Goal: Task Accomplishment & Management: Complete application form

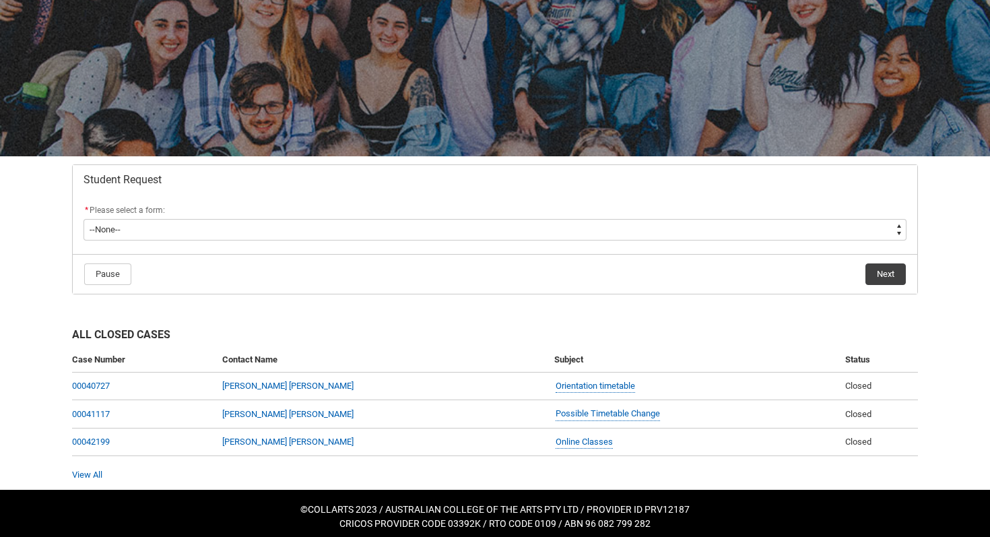
scroll to position [120, 0]
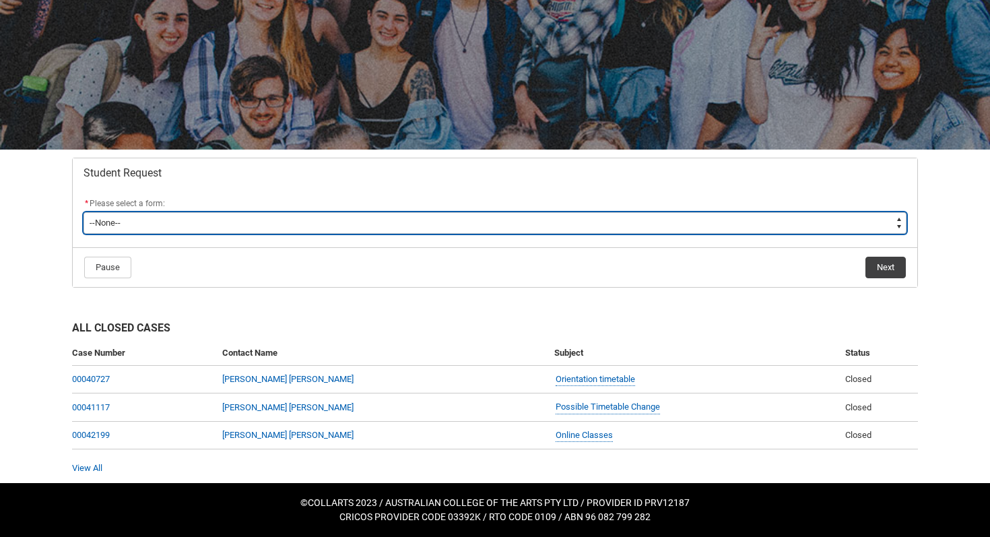
click at [614, 222] on select "--None-- Academic Transcript Application to Appeal Assignment Extension Change …" at bounding box center [495, 223] width 823 height 22
type lightning-select "Assignment_Extension_Choice"
select select "Assignment_Extension_Choice"
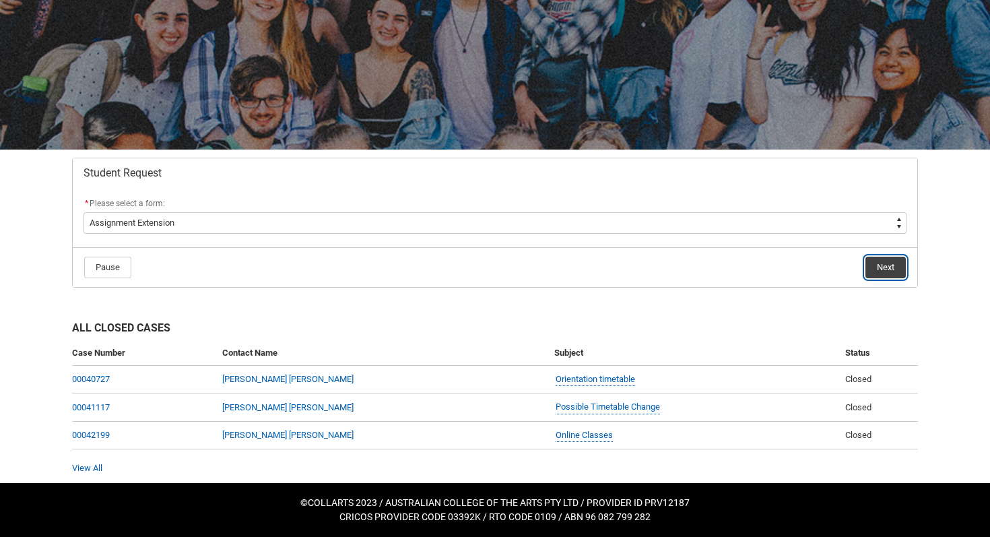
click at [880, 265] on button "Next" at bounding box center [886, 268] width 40 height 22
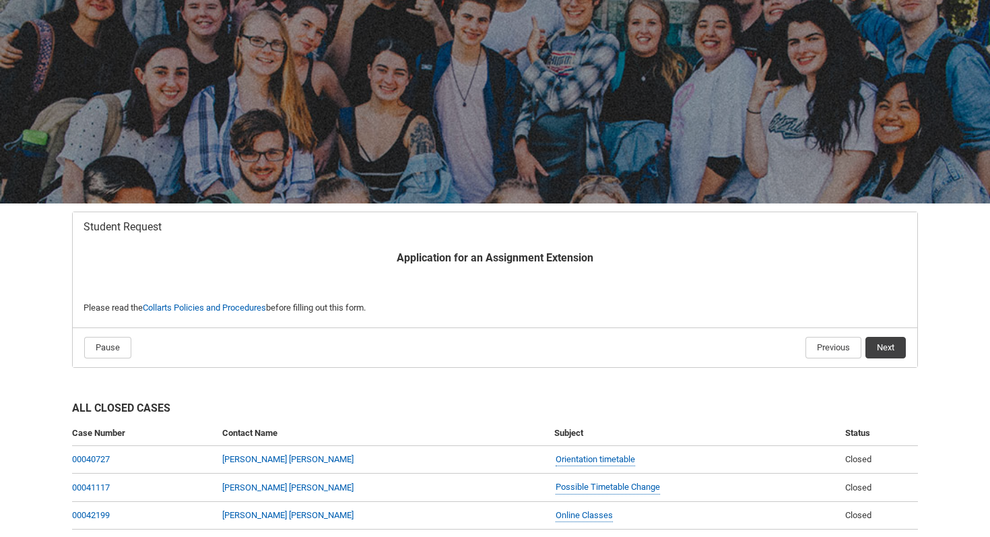
scroll to position [96, 0]
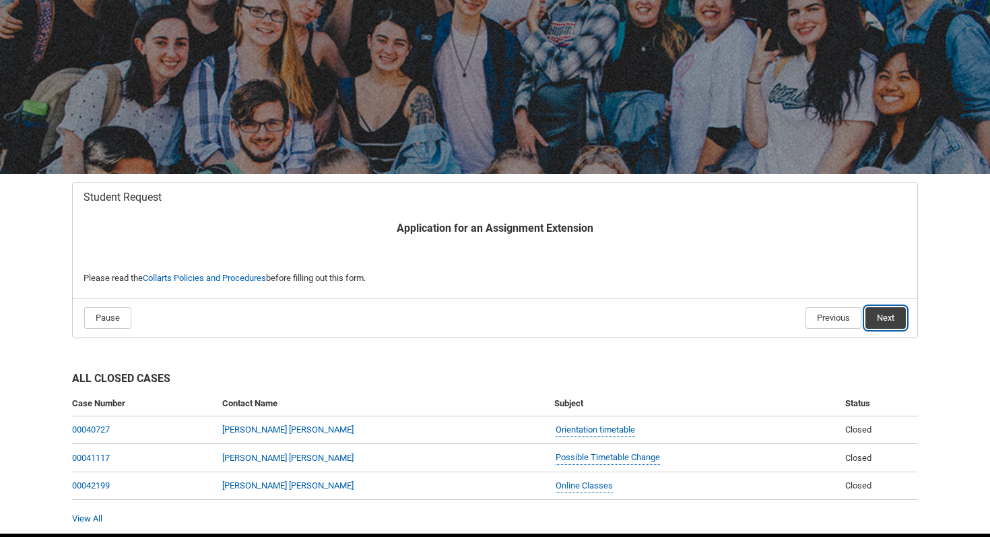
click at [883, 313] on button "Next" at bounding box center [886, 318] width 40 height 22
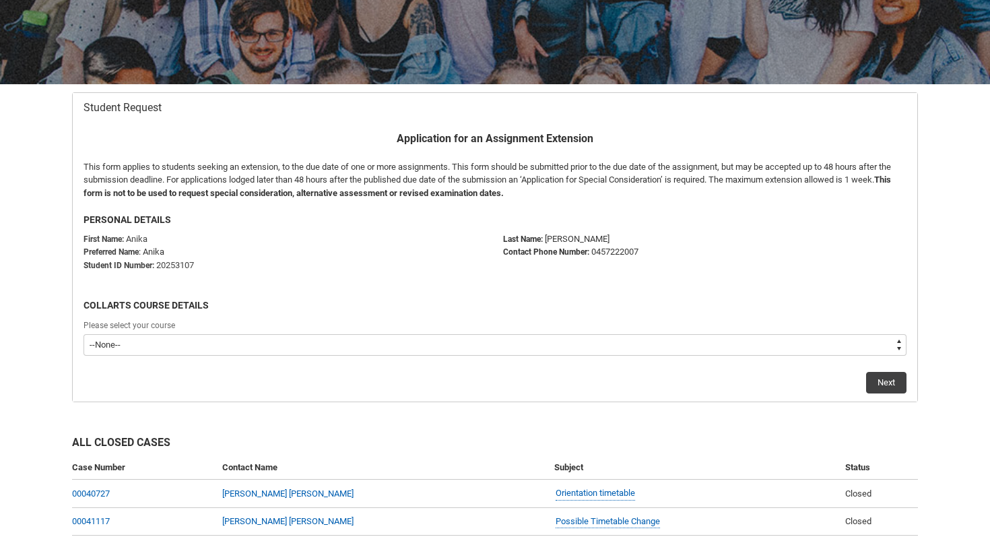
scroll to position [199, 0]
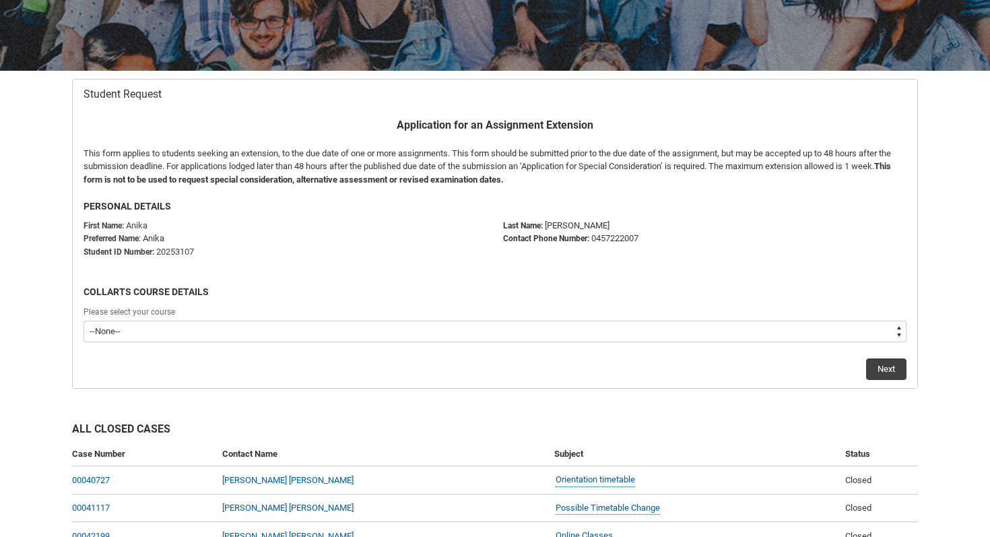
click at [530, 333] on select "--None-- Diploma of Music Production V2" at bounding box center [495, 332] width 823 height 22
type lightning-select "recordPicklist_ProgramEnrollment.a0jOZ000004oUDVYA2"
select select "recordPicklist_ProgramEnrollment.a0jOZ000004oUDVYA2"
click at [886, 365] on button "Next" at bounding box center [886, 369] width 40 height 22
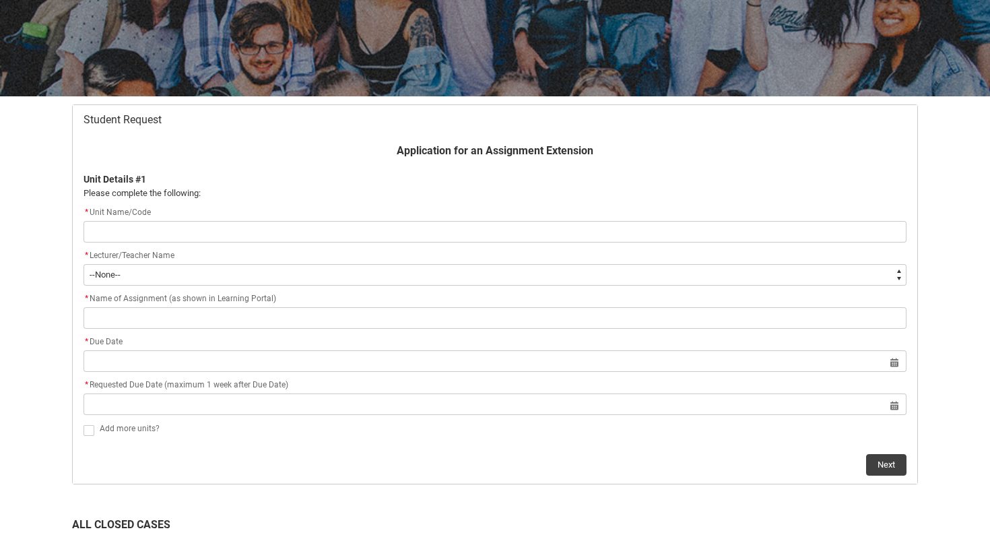
scroll to position [183, 0]
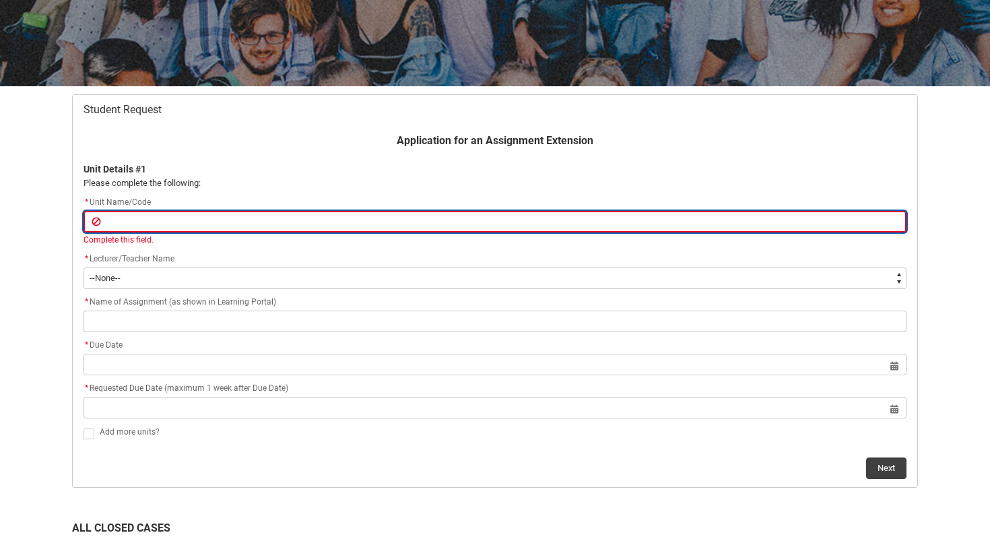
paste input "MPCT1"
type lightning-primitive-input-simple "MPCT1"
type input "MPCT1"
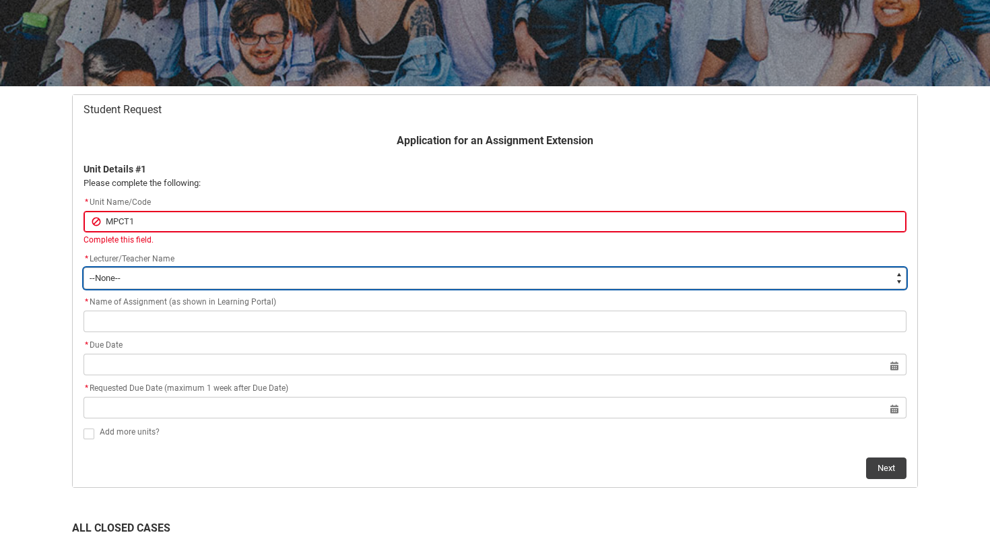
click at [143, 278] on flowruntime-screen-field "* Lecturer/Teacher Name * --None-- [PERSON_NAME] [PERSON_NAME] [PERSON_NAME] [P…" at bounding box center [494, 272] width 839 height 43
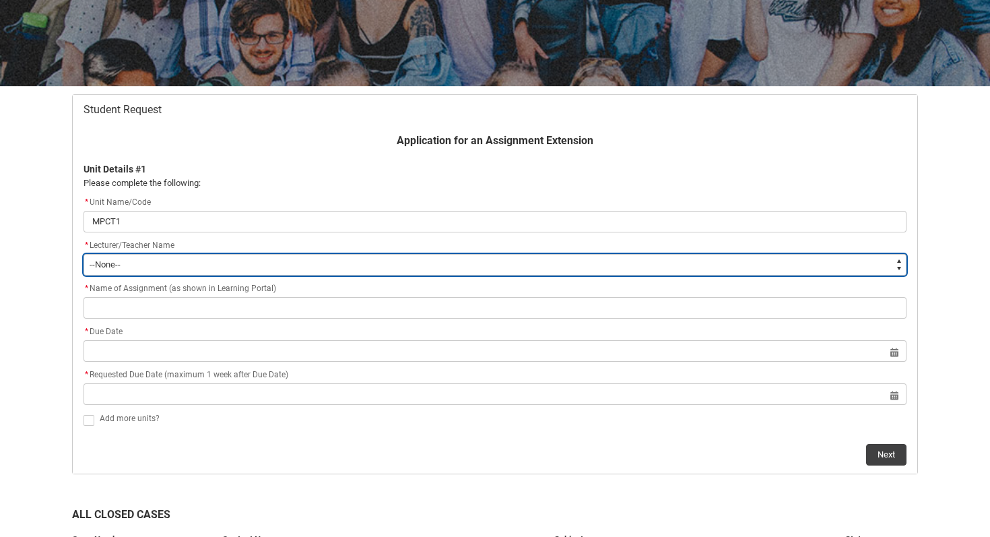
type lightning-select "Faculty_NamefromAtoM.003I7000002G99pIAC"
select select "Faculty_NamefromAtoM.003I7000002G99pIAC"
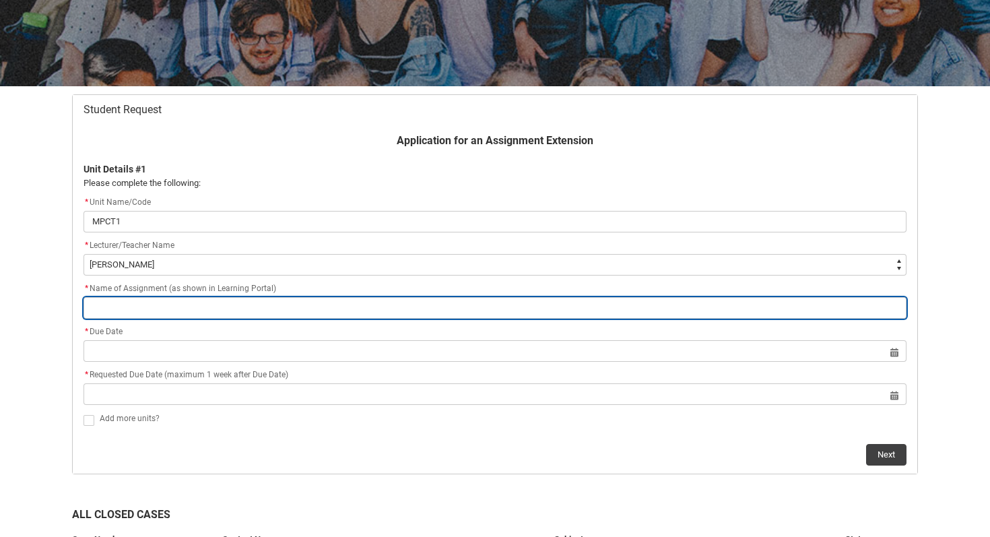
click at [164, 308] on input "Redu_Student_Request flow" at bounding box center [495, 308] width 823 height 22
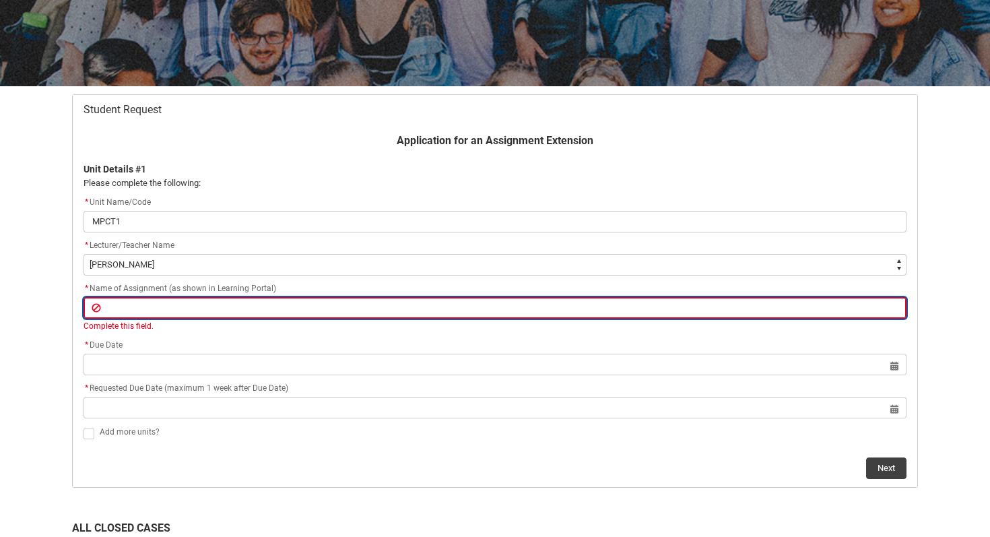
type lightning-primitive-input-simple "A"
type input "A"
type lightning-primitive-input-simple "As"
type input "As"
type lightning-primitive-input-simple "Ass"
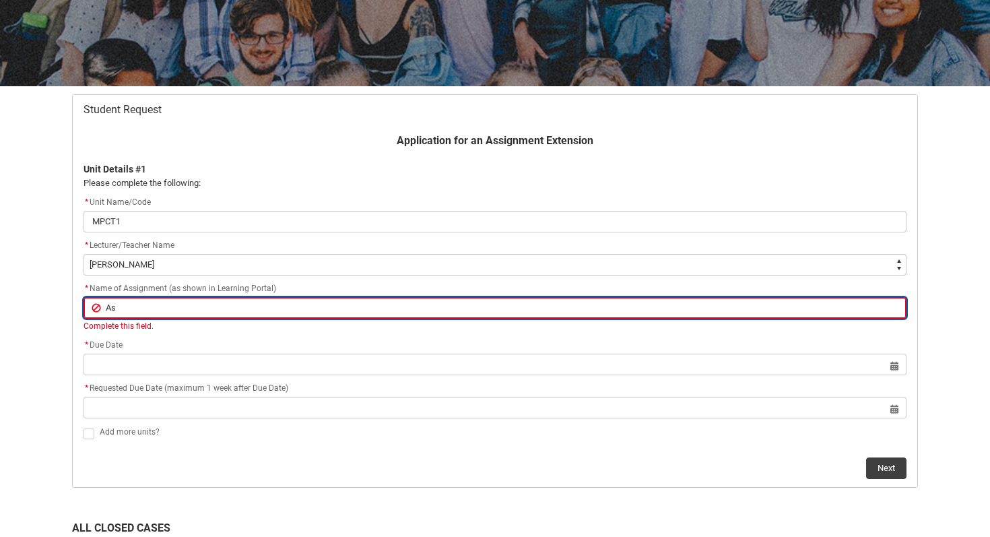
type input "Ass"
type lightning-primitive-input-simple "Assi"
type input "Assi"
type lightning-primitive-input-simple "Assig"
type input "Assig"
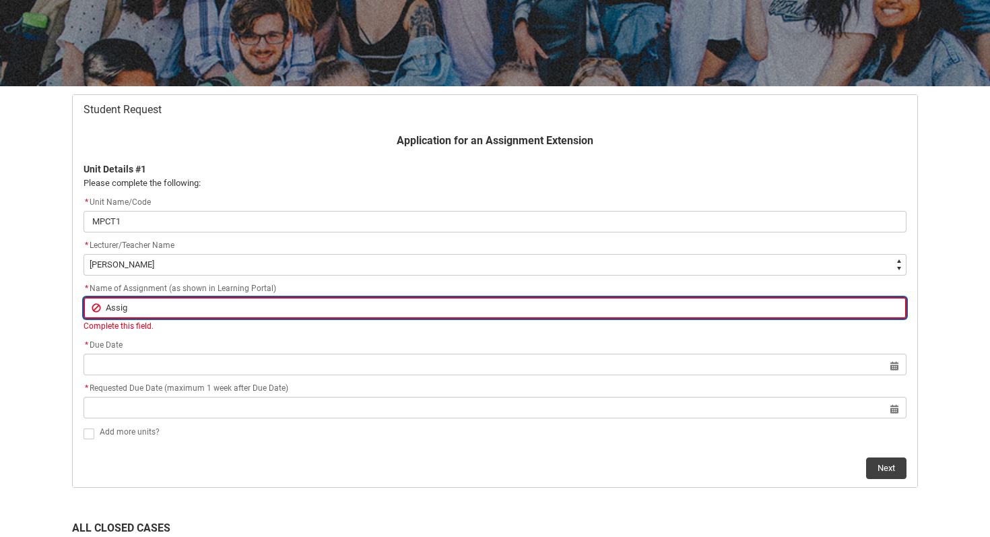
type lightning-primitive-input-simple "Assign"
type input "Assign"
type lightning-primitive-input-simple "Assignm"
type input "Assignm"
type lightning-primitive-input-simple "Assignme"
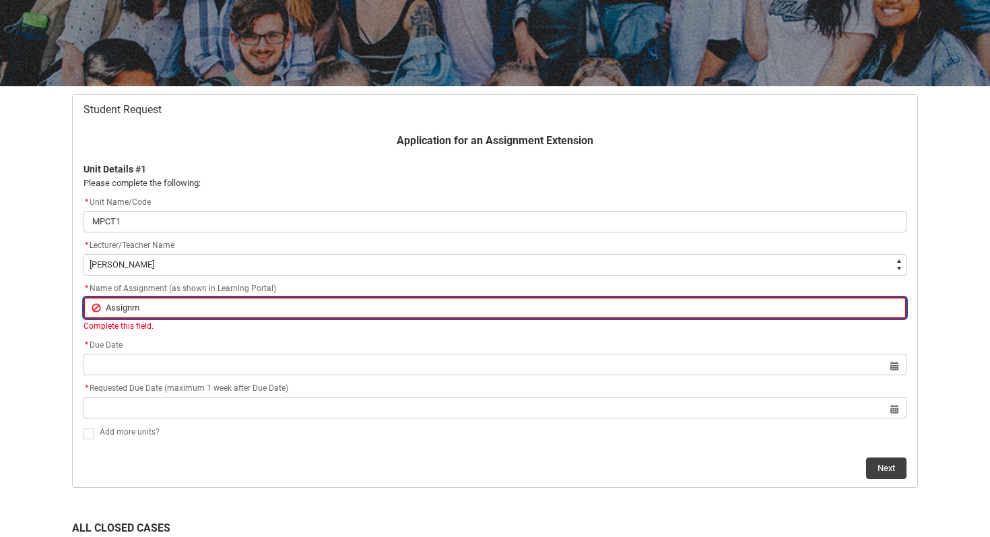
type input "Assignme"
type lightning-primitive-input-simple "Assignmen"
type input "Assignmen"
type lightning-primitive-input-simple "Assignment"
type input "Assignment"
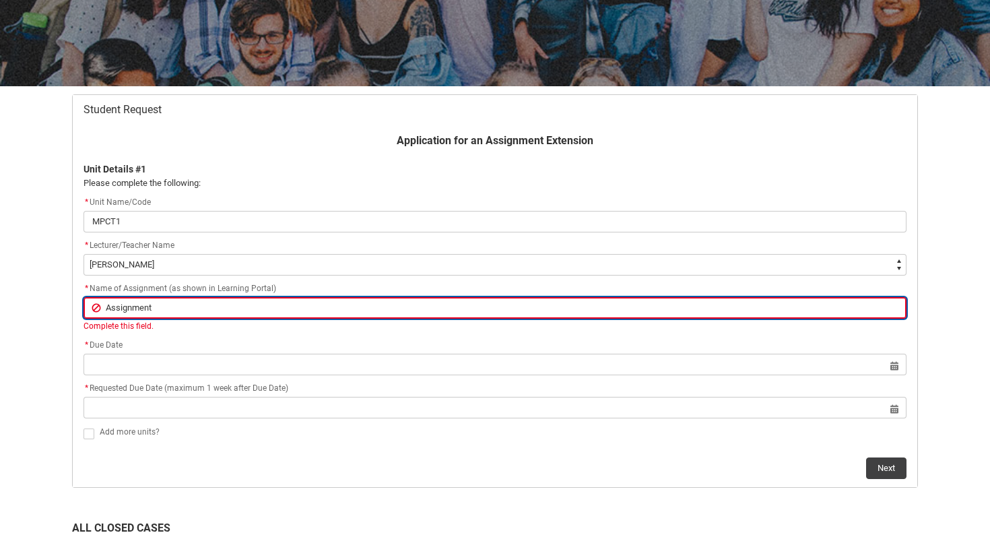
type lightning-primitive-input-simple "Assignment"
type input "Assignment"
type lightning-primitive-input-simple "Assignment 3"
type input "Assignment 3"
type lightning-primitive-input-simple "Assignment 3"
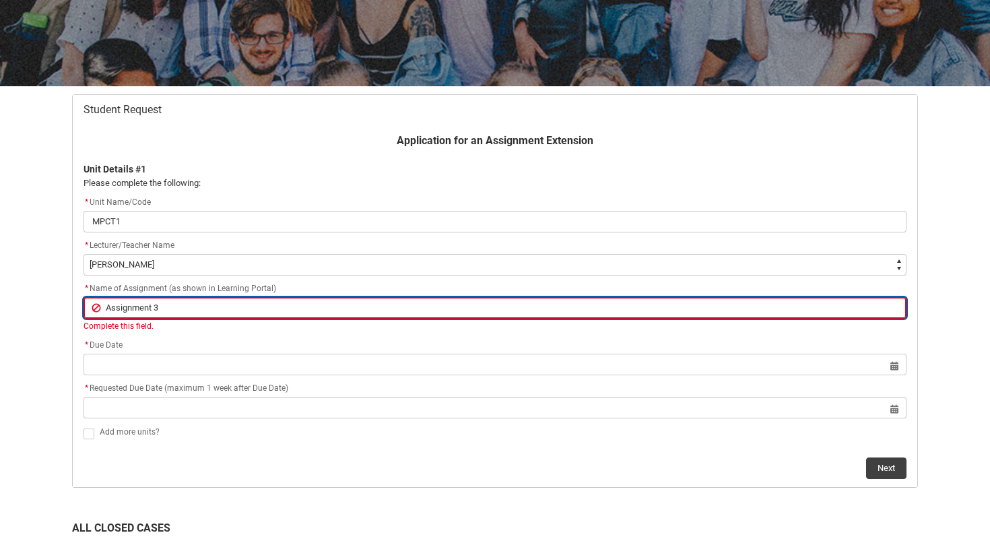
type input "Assignment 3"
type lightning-primitive-input-simple "Assignment 3 -"
type input "Assignment 3 -"
type lightning-primitive-input-simple "Assignment 3 -"
type input "Assignment 3 -"
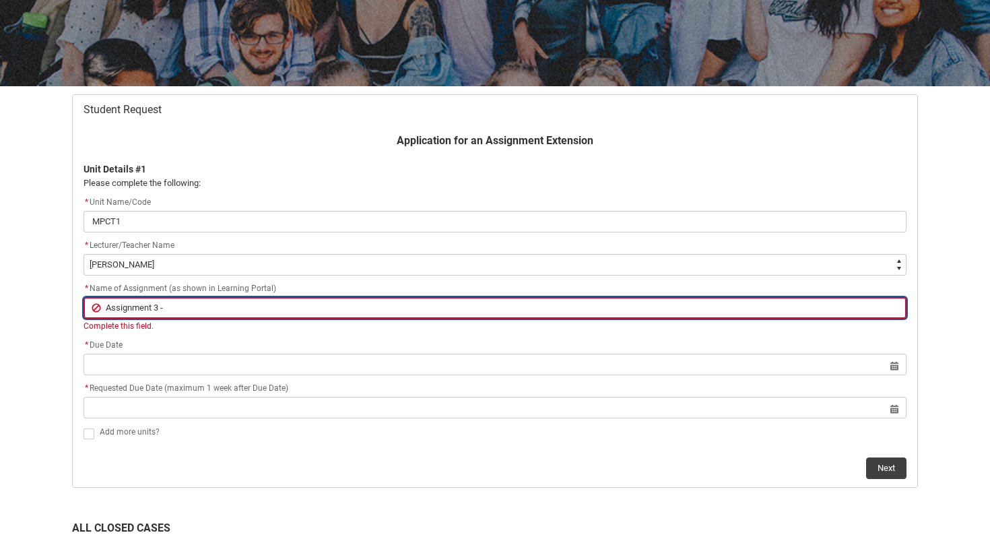
type lightning-primitive-input-simple "Assignment 3 - O"
type input "Assignment 3 - O"
type lightning-primitive-input-simple "Assignment 3 - Or"
type input "Assignment 3 - Or"
type lightning-primitive-input-simple "Assignment 3 - Ori"
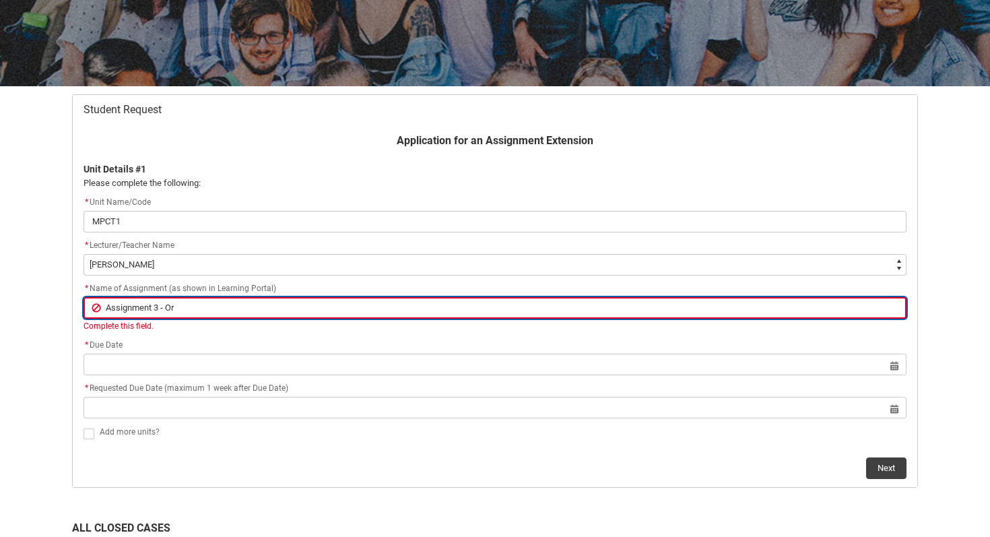
type input "Assignment 3 - Ori"
type lightning-primitive-input-simple "Assignment 3 - Orig"
type input "Assignment 3 - Orig"
type lightning-primitive-input-simple "Assignment 3 - Origi"
type input "Assignment 3 - Origi"
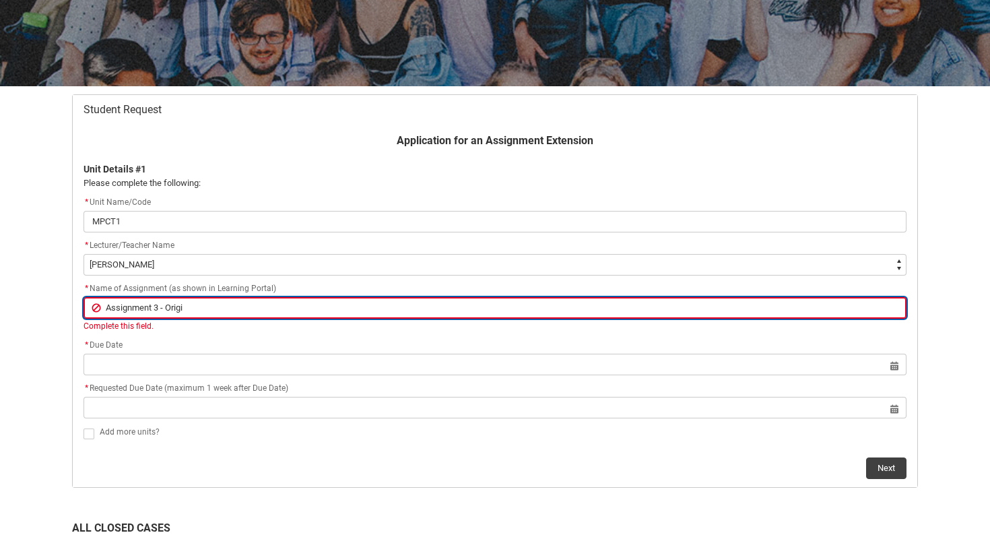
type lightning-primitive-input-simple "Assignment 3 - Origin"
type input "Assignment 3 - Origin"
type lightning-primitive-input-simple "Assignment 3 - Origina"
type input "Assignment 3 - Origina"
type lightning-primitive-input-simple "Assignment 3 - Original"
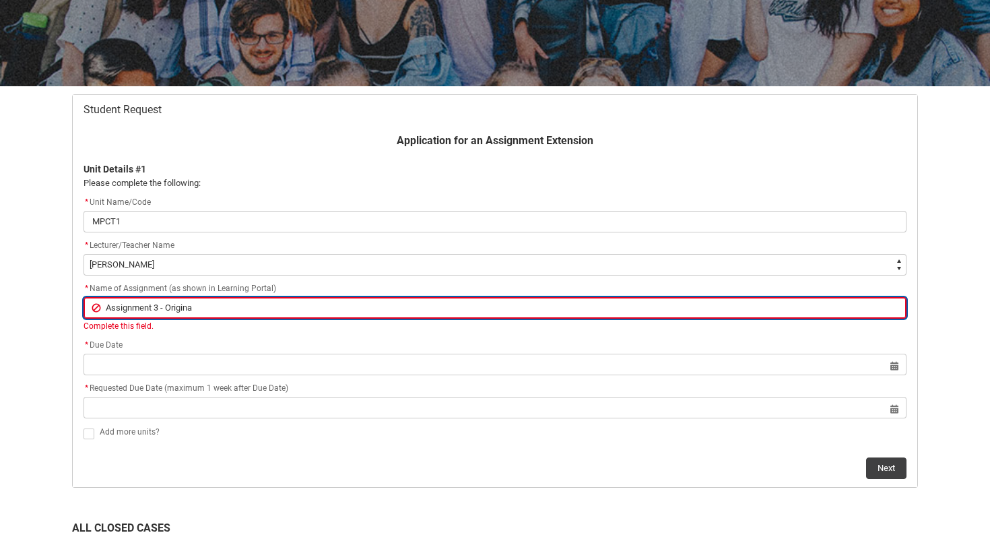
type input "Assignment 3 - Original"
type lightning-primitive-input-simple "Assignment 3 - Original"
type input "Assignment 3 - Original"
type lightning-primitive-input-simple "Assignment 3 - Original C"
type input "Assignment 3 - Original C"
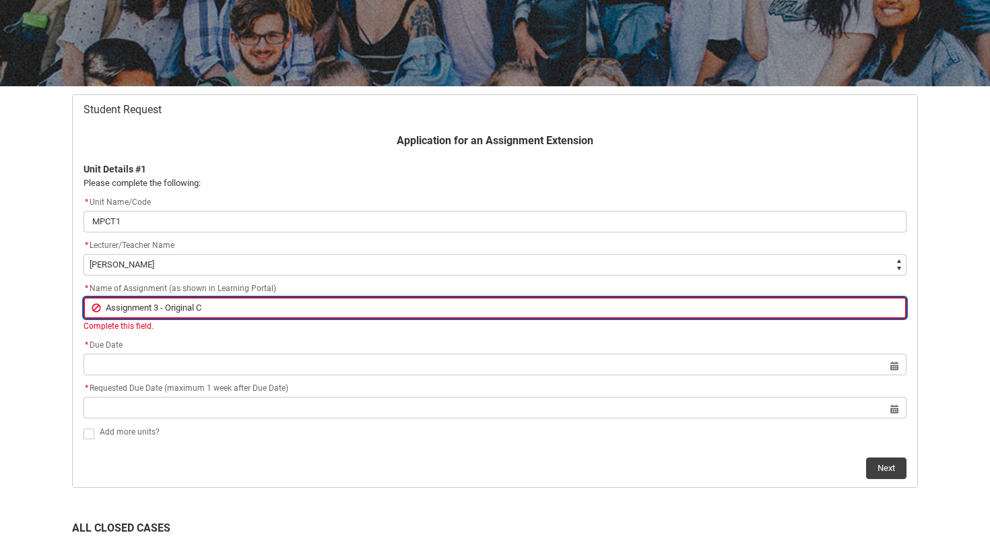
type lightning-primitive-input-simple "Assignment 3 - Original Co"
type input "Assignment 3 - Original Co"
type lightning-primitive-input-simple "Assignment 3 - Original Com"
type input "Assignment 3 - Original Com"
type lightning-primitive-input-simple "Assignment 3 - Original Comp"
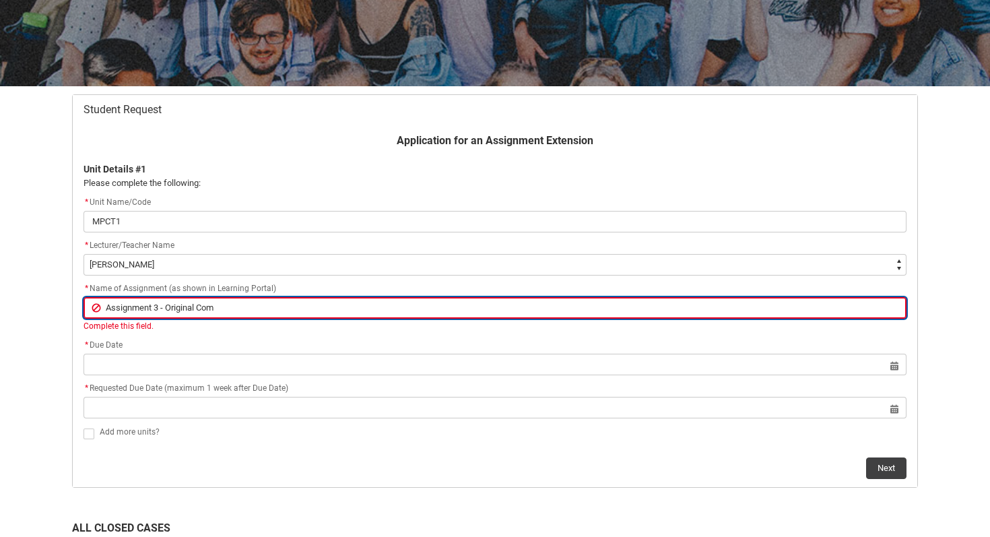
type input "Assignment 3 - Original Comp"
type lightning-primitive-input-simple "Assignment 3 - Original Compo"
type input "Assignment 3 - Original Compo"
type lightning-primitive-input-simple "Assignment 3 - Original Compos"
type input "Assignment 3 - Original Compos"
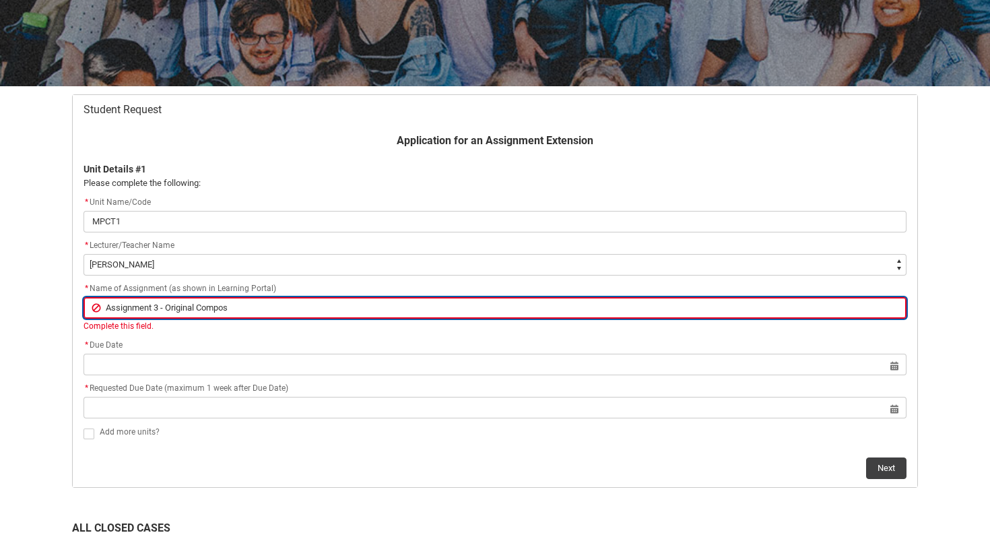
type lightning-primitive-input-simple "Assignment 3 - Original Composi"
type input "Assignment 3 - Original Composi"
type lightning-primitive-input-simple "Assignment 3 - Original Composit"
type input "Assignment 3 - Original Composit"
type lightning-primitive-input-simple "Assignment 3 - Original Compositi"
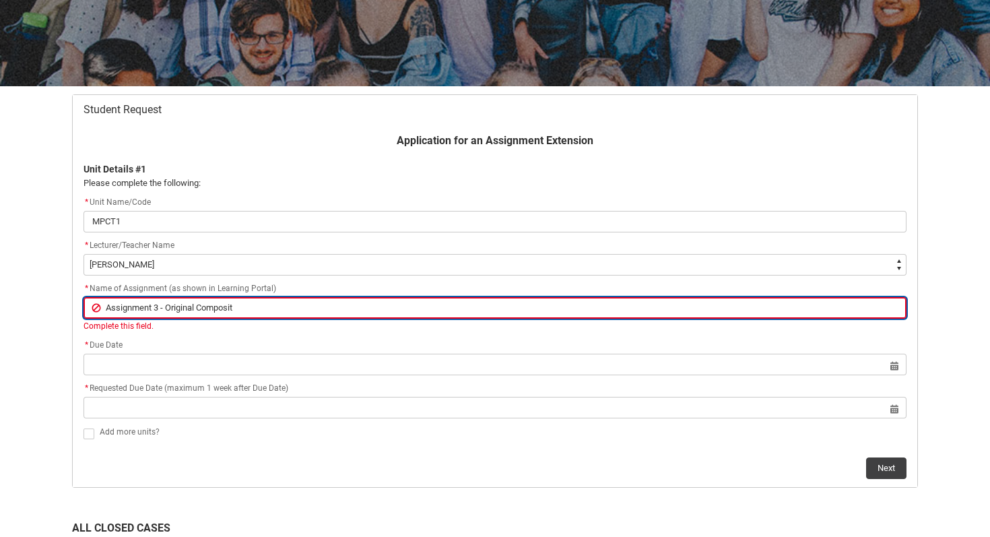
type input "Assignment 3 - Original Compositi"
type lightning-primitive-input-simple "Assignment 3 - Original Compositio"
type input "Assignment 3 - Original Compositio"
type lightning-primitive-input-simple "Assignment 3 - Original Composition"
type input "Assignment 3 - Original Composition"
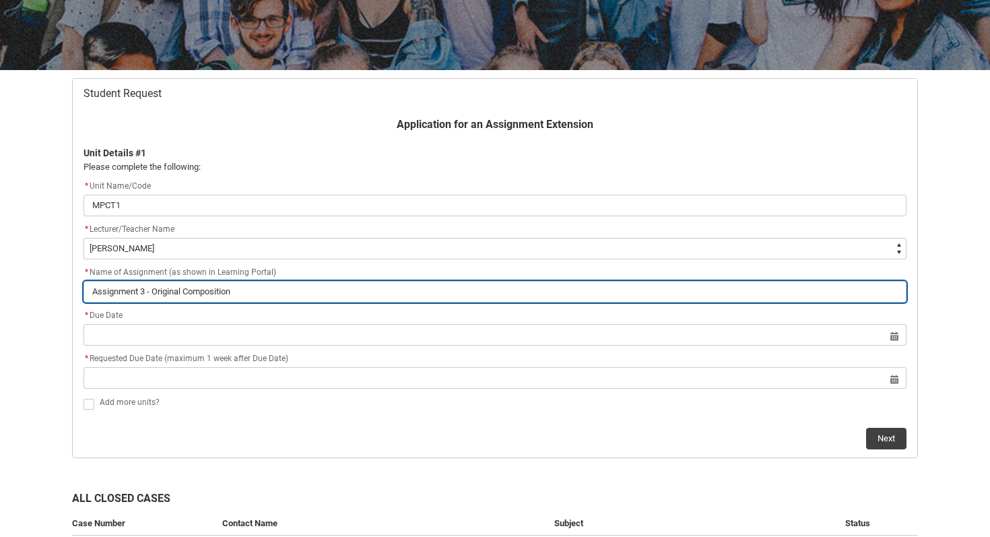
scroll to position [203, 0]
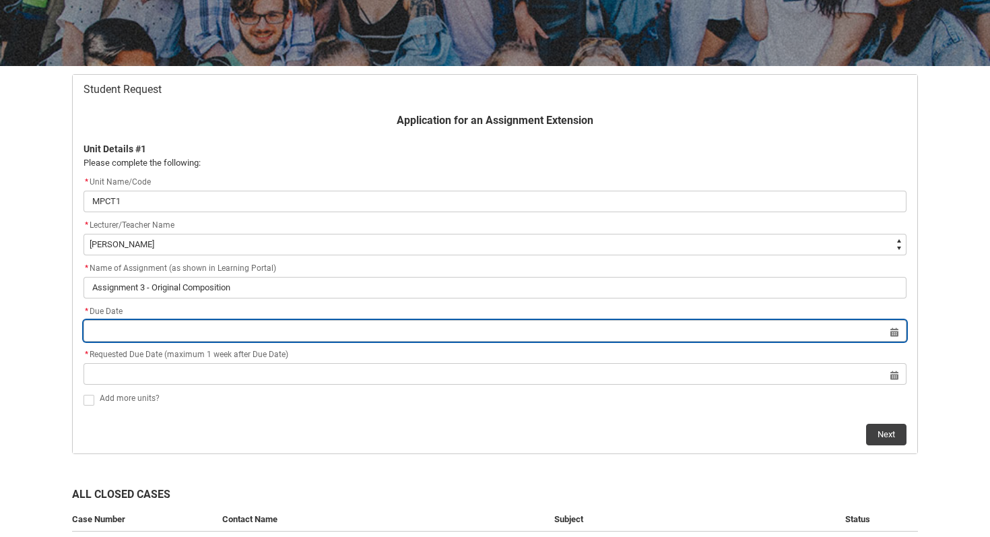
click at [134, 333] on input "Redu_Student_Request flow" at bounding box center [495, 331] width 823 height 22
select select "2025"
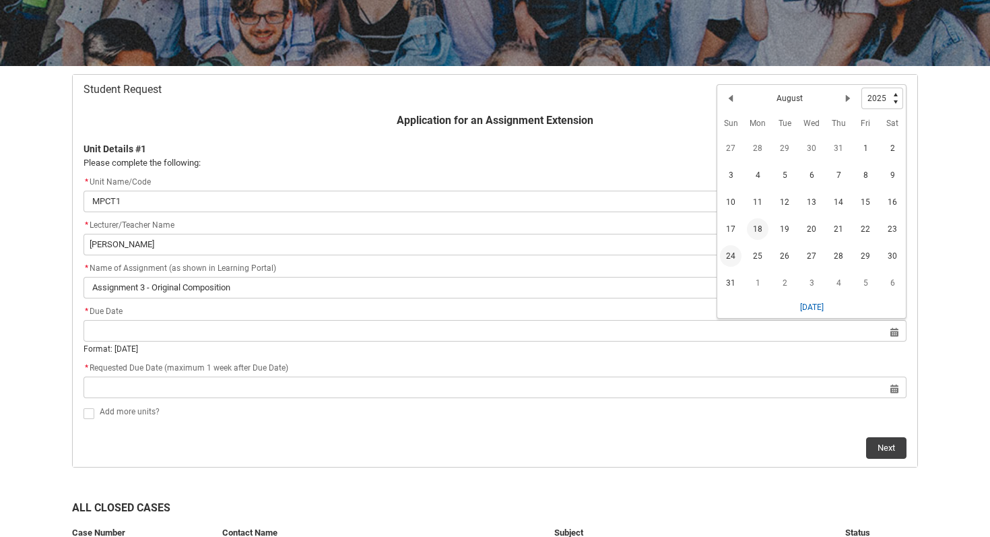
click at [734, 255] on span "24" at bounding box center [731, 256] width 22 height 22
type lightning-datepicker "[DATE]"
type lightning-input "[DATE]"
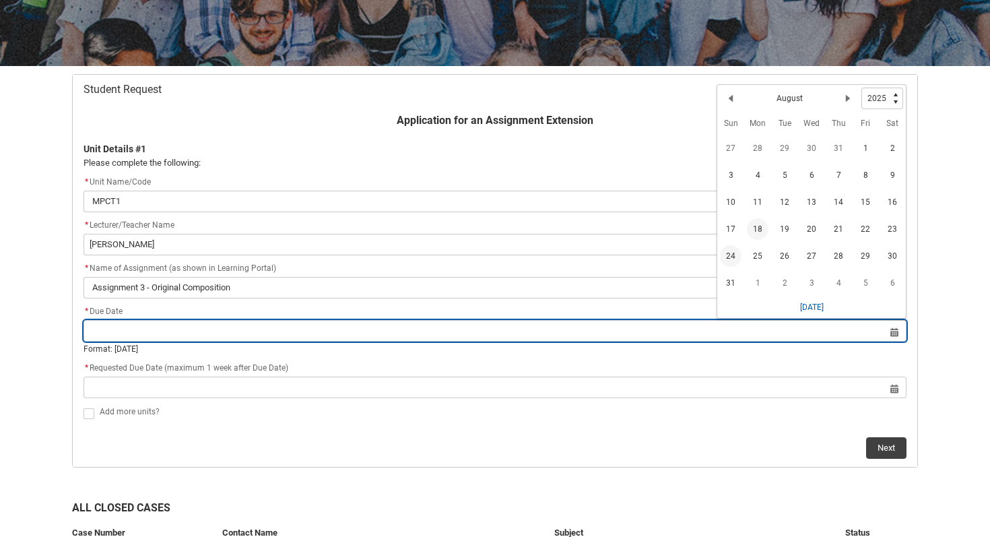
type input "[DATE]"
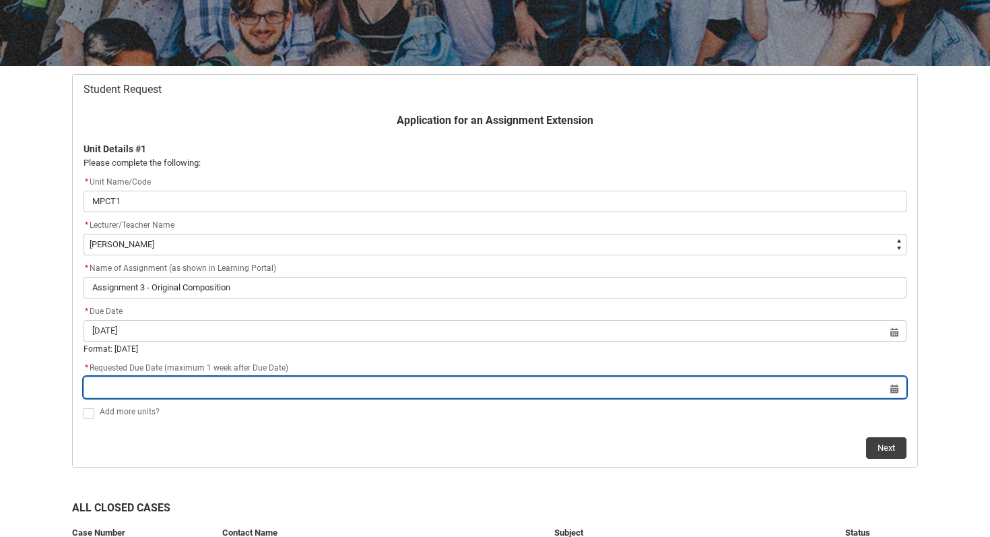
click at [220, 387] on input "Redu_Student_Request flow" at bounding box center [495, 388] width 823 height 22
select select "2025"
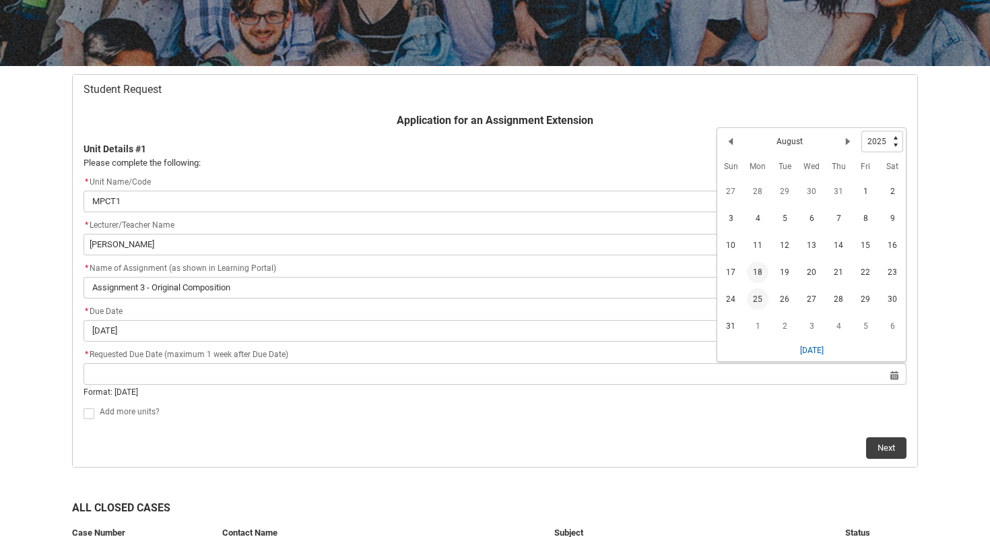
click at [761, 298] on span "25" at bounding box center [758, 299] width 22 height 22
type lightning-datepicker "[DATE]"
type lightning-input "[DATE]"
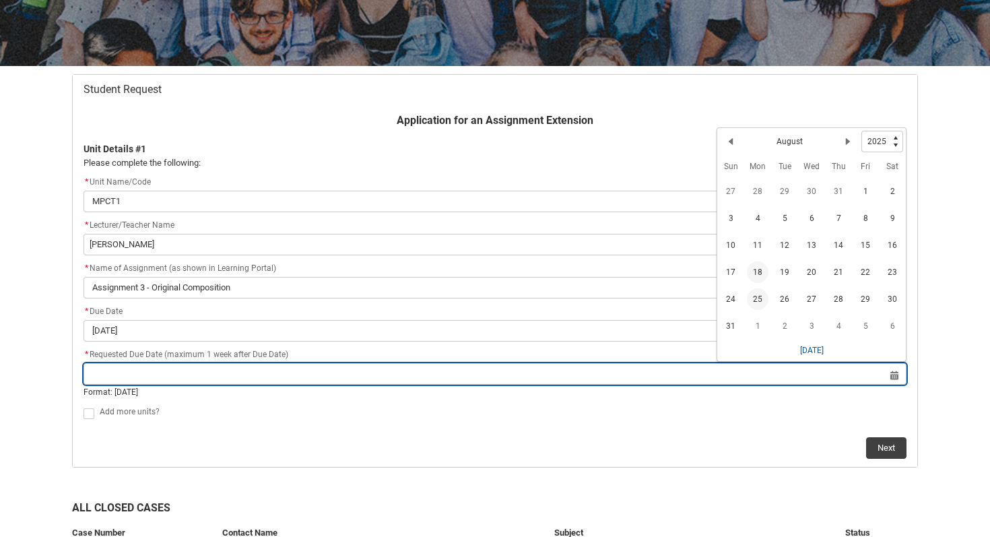
type input "[DATE]"
click at [893, 375] on input "[DATE]" at bounding box center [495, 374] width 823 height 22
select select "2025"
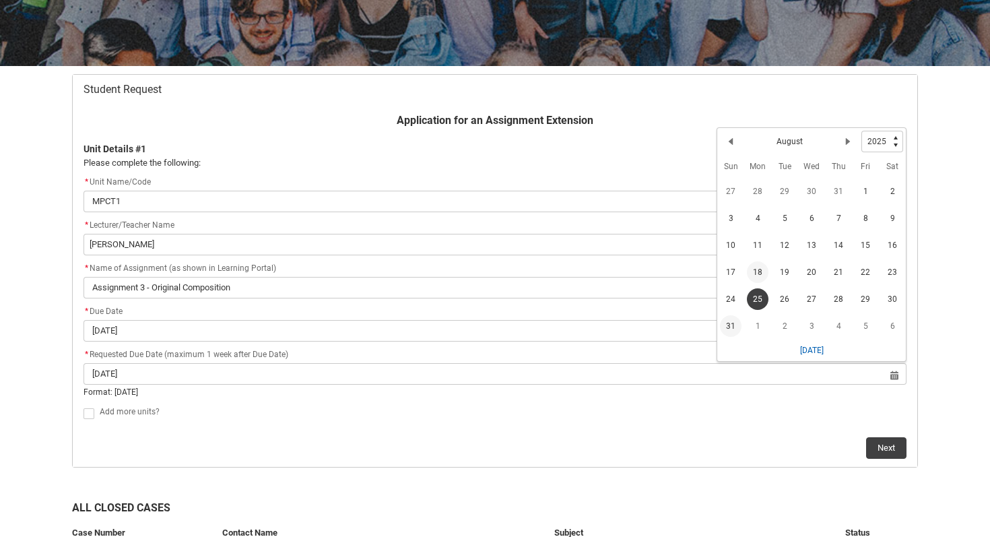
click at [730, 324] on span "31" at bounding box center [731, 326] width 22 height 22
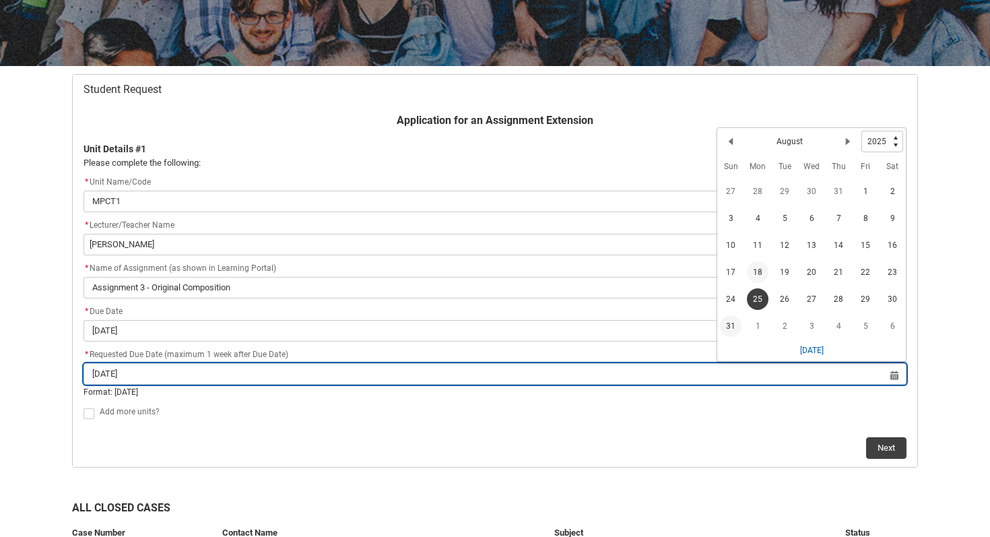
type lightning-datepicker "[DATE]"
type lightning-input "[DATE]"
type input "[DATE]"
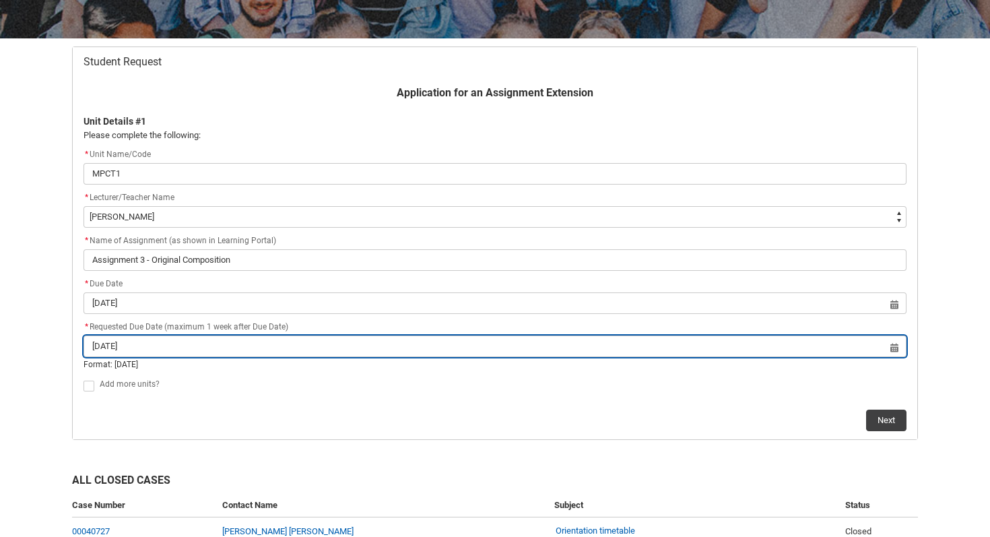
scroll to position [230, 0]
